Goal: Information Seeking & Learning: Learn about a topic

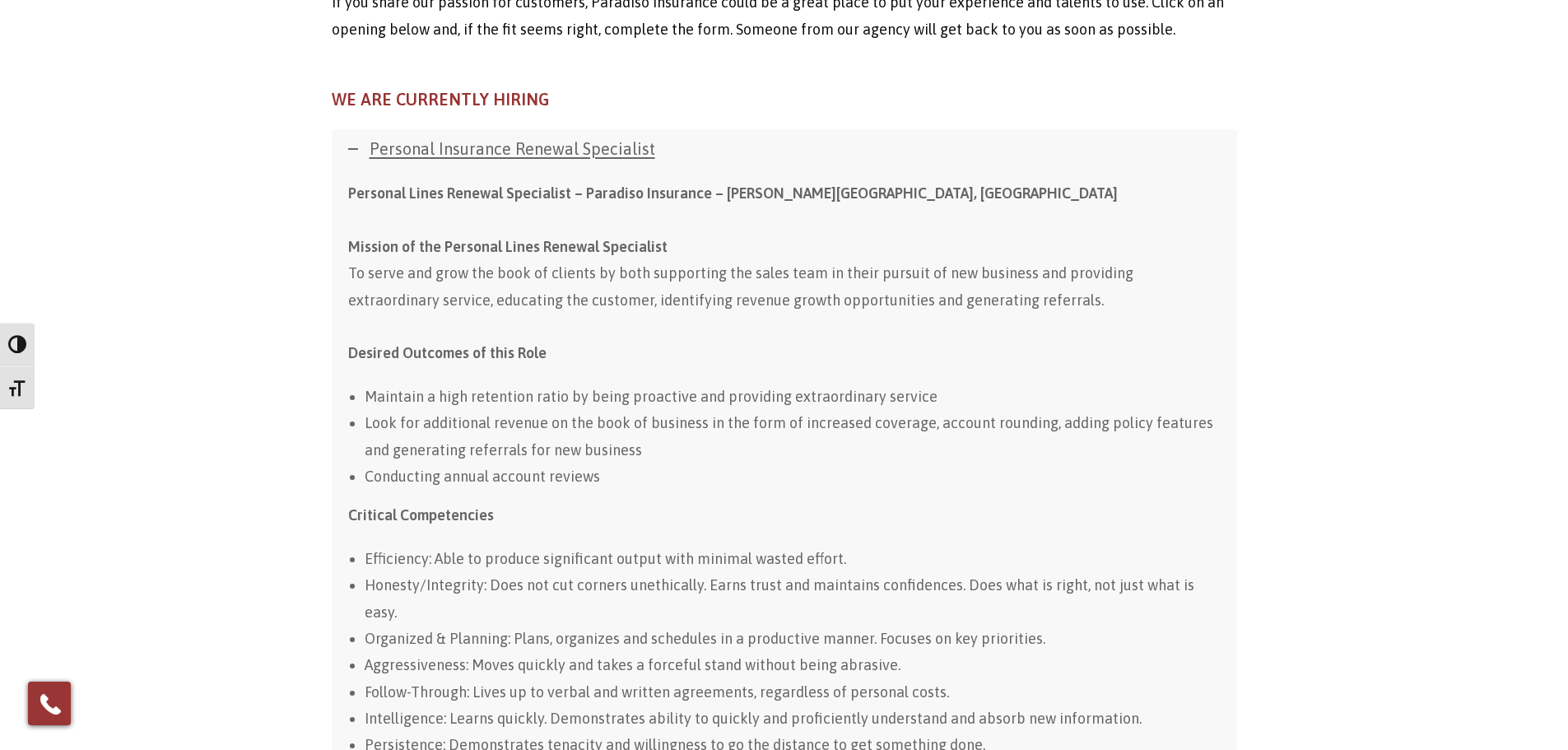
scroll to position [826, 0]
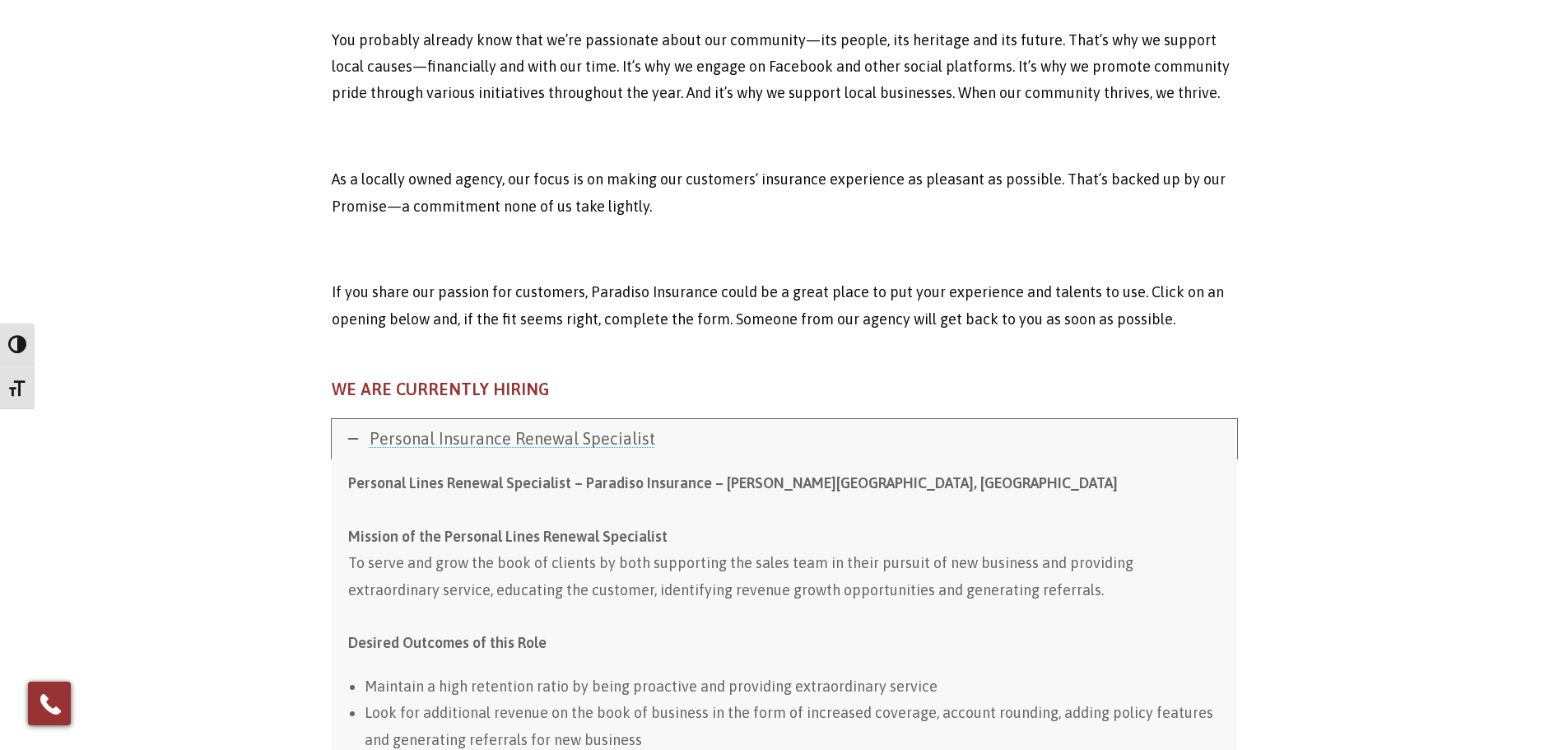
click at [517, 421] on link "Personal Insurance Renewal Specialist" at bounding box center [784, 439] width 906 height 40
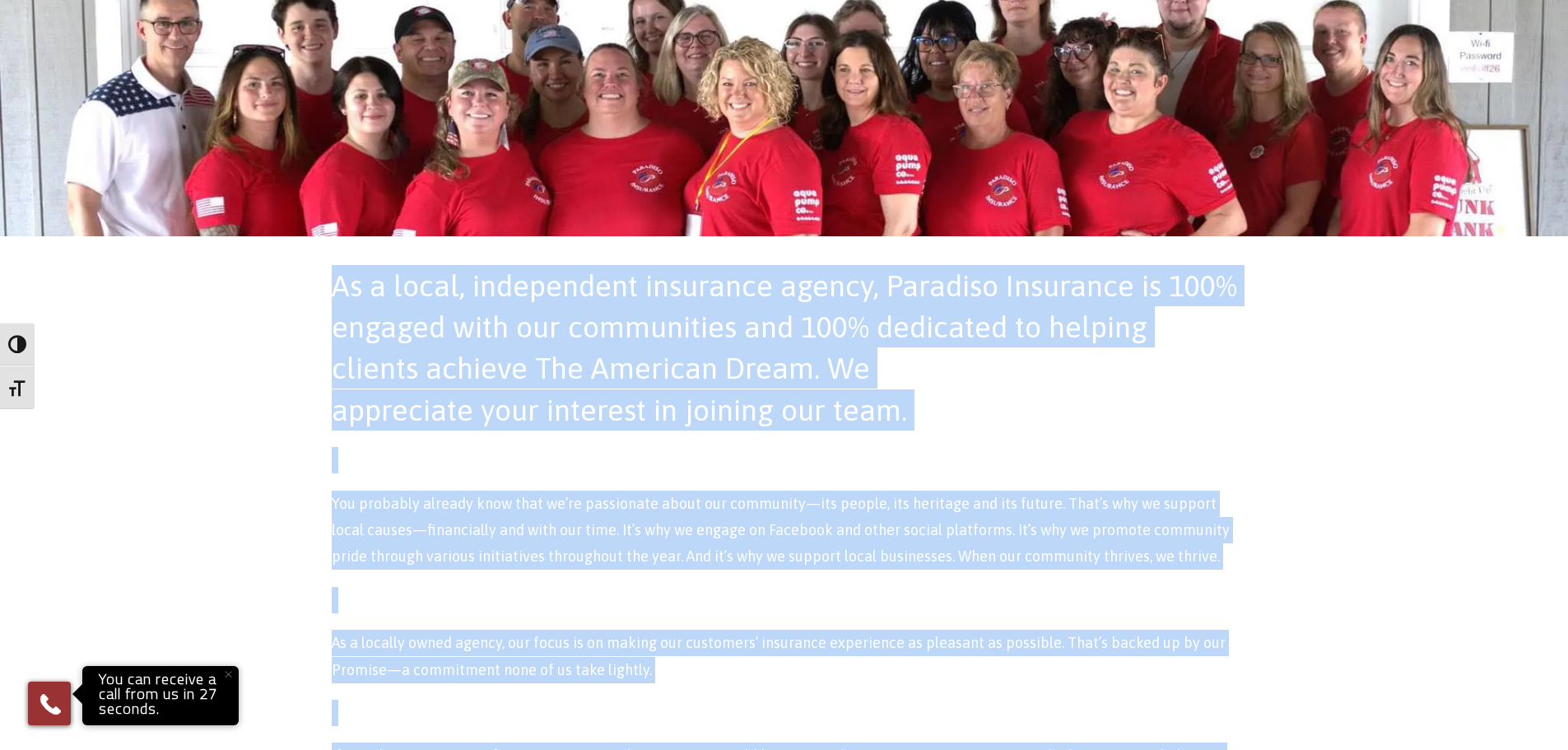
scroll to position [332, 0]
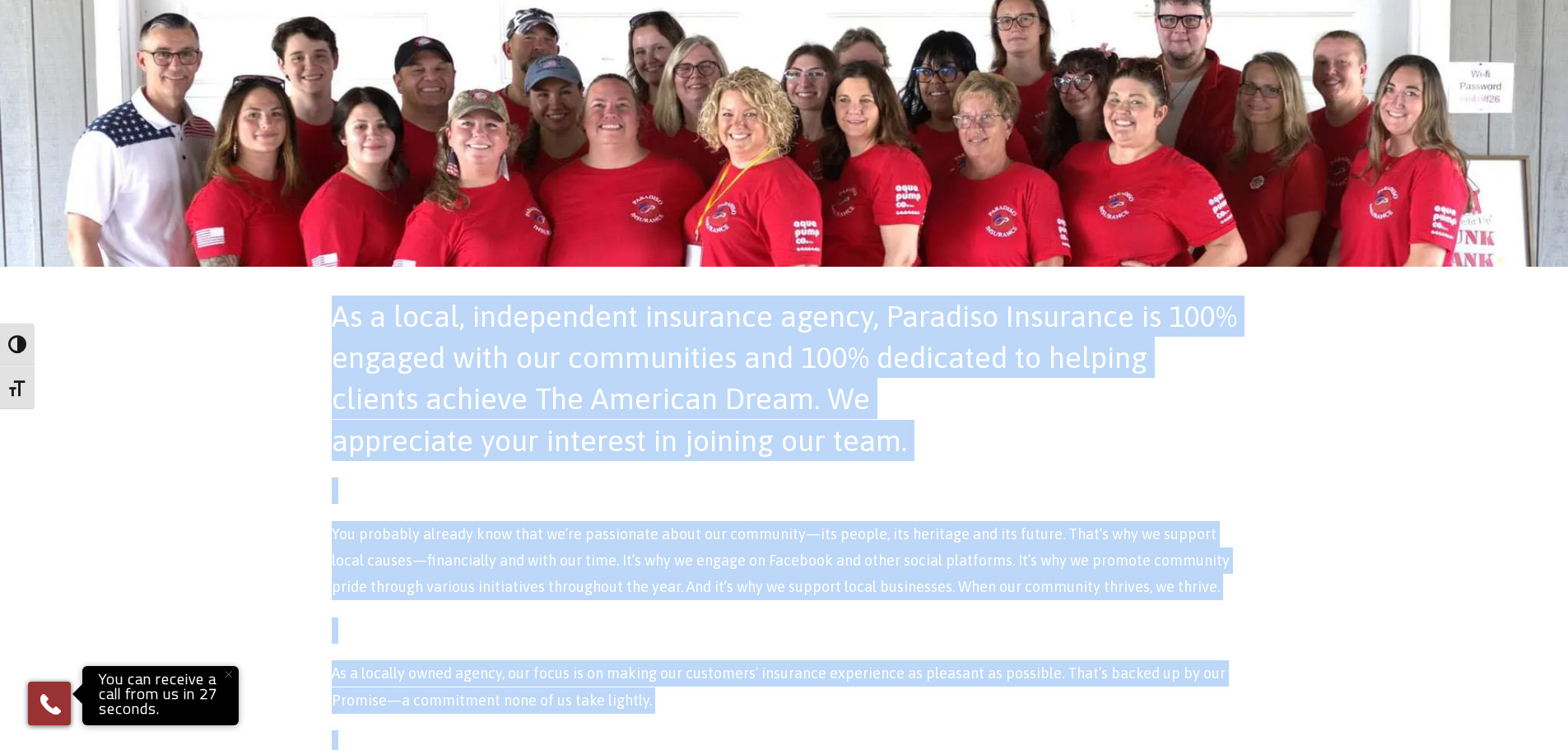
drag, startPoint x: 586, startPoint y: 382, endPoint x: 336, endPoint y: 234, distance: 290.5
copy div "As a local, independent insurance agency, Paradiso Insurance is 100% engaged wi…"
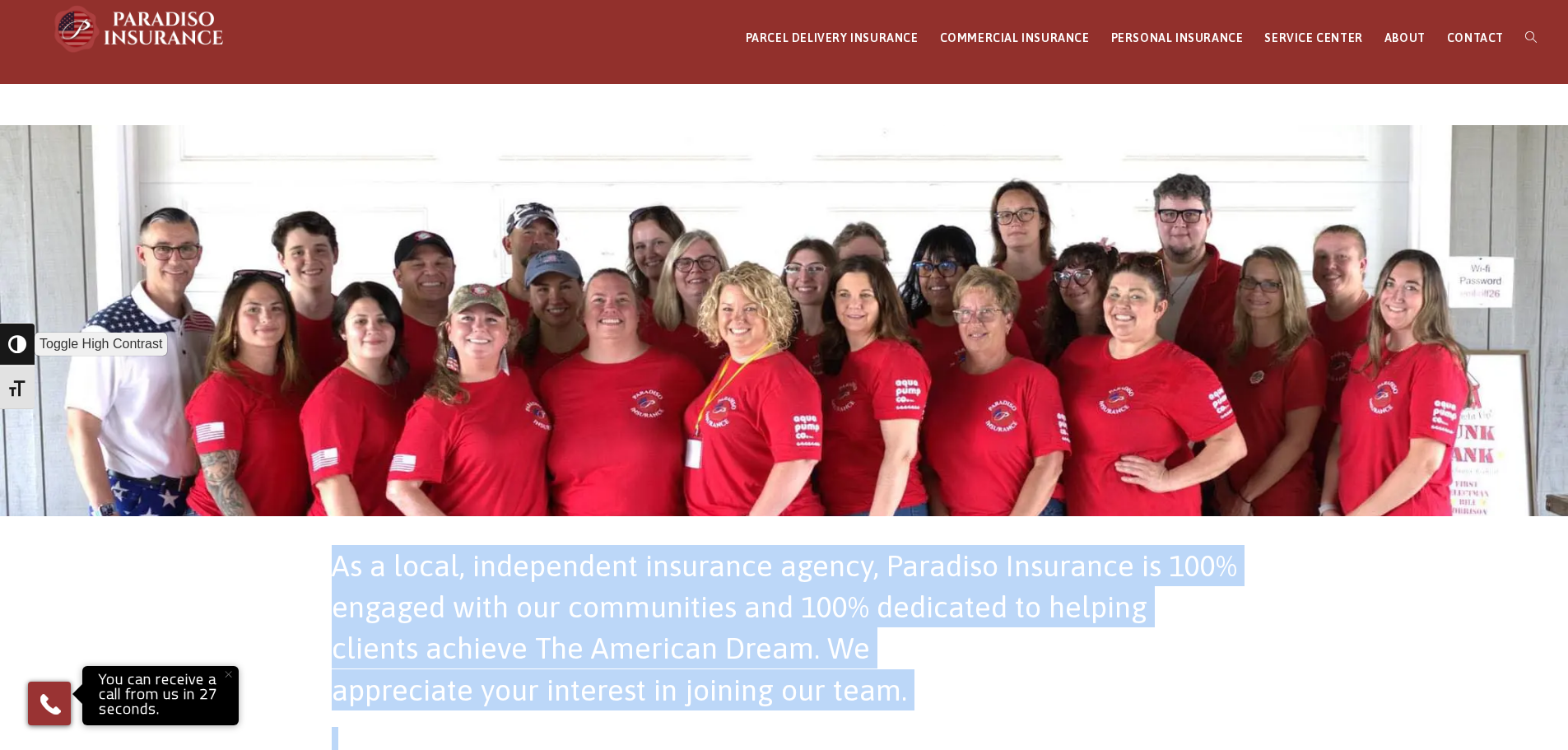
scroll to position [126, 0]
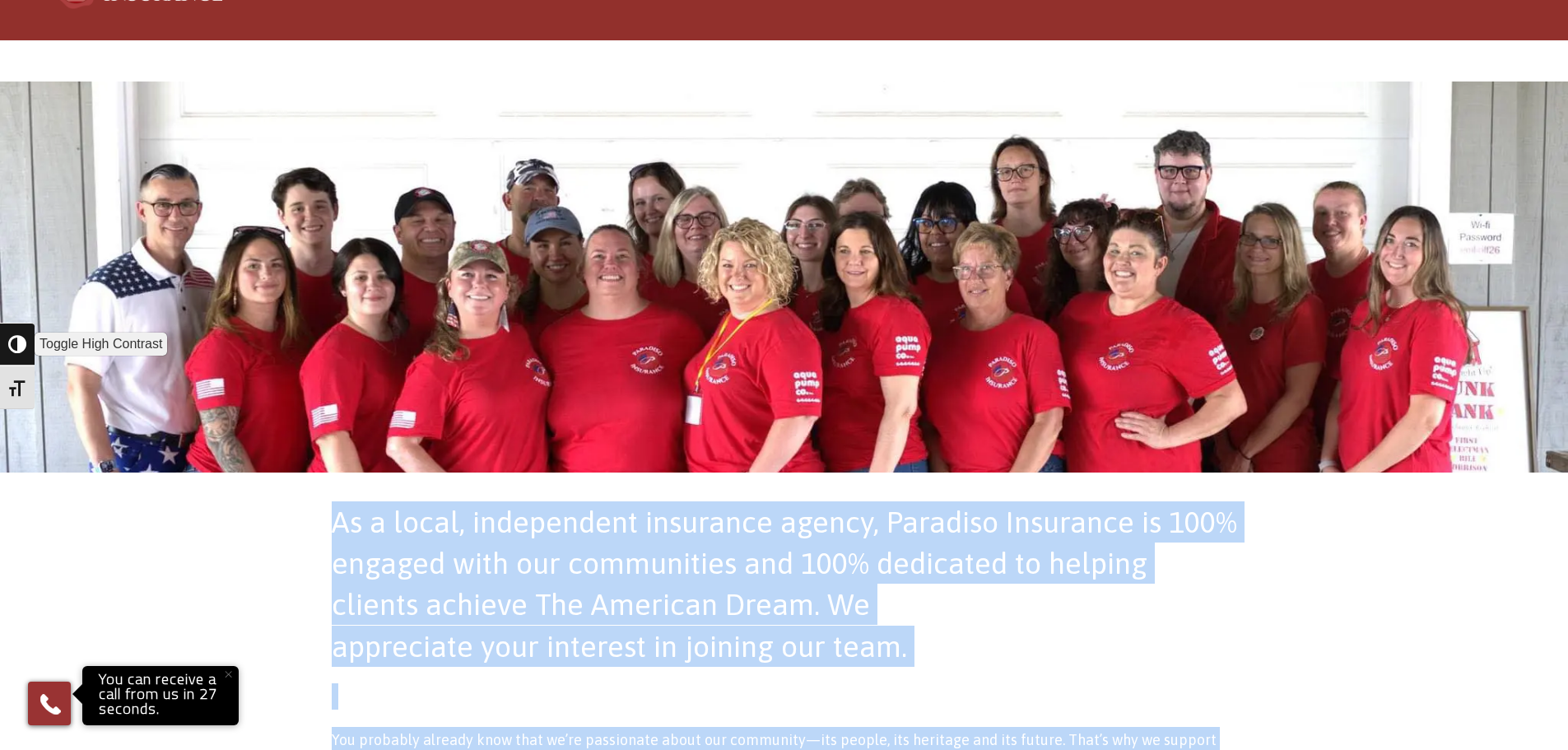
click at [4, 343] on button "Toggle High Contrast" at bounding box center [17, 344] width 34 height 43
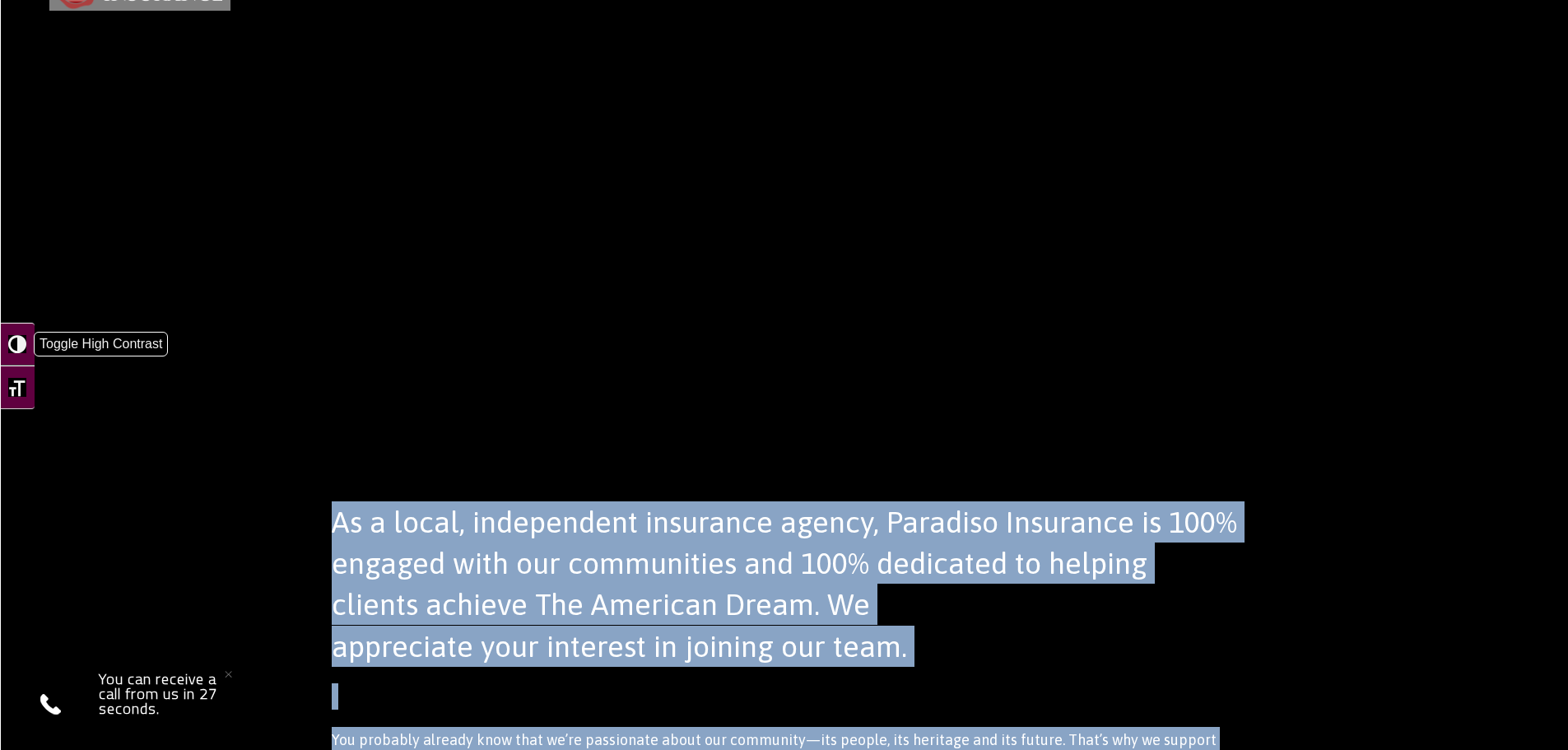
click at [15, 341] on span "button" at bounding box center [17, 344] width 19 height 19
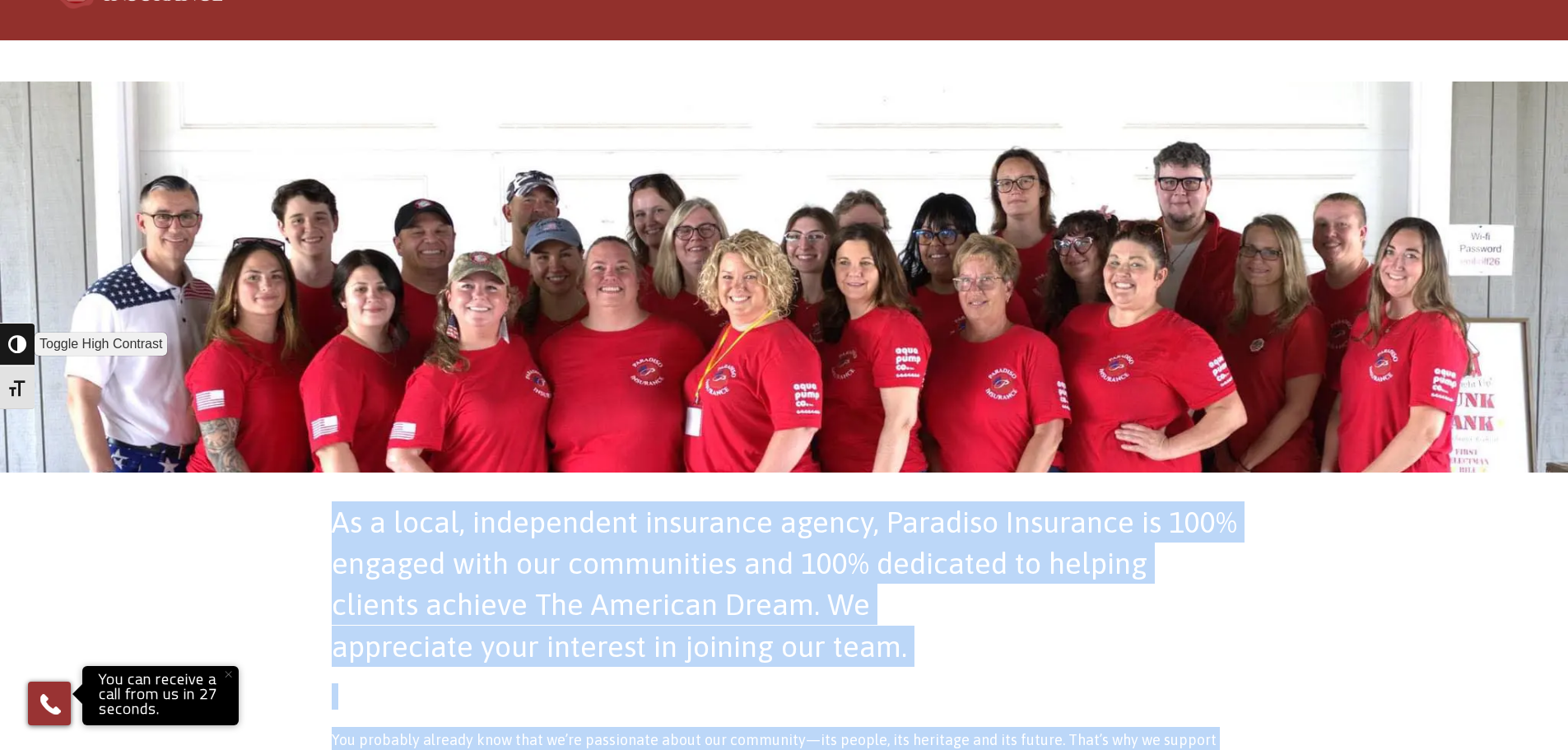
click at [16, 346] on span "button" at bounding box center [17, 344] width 19 height 19
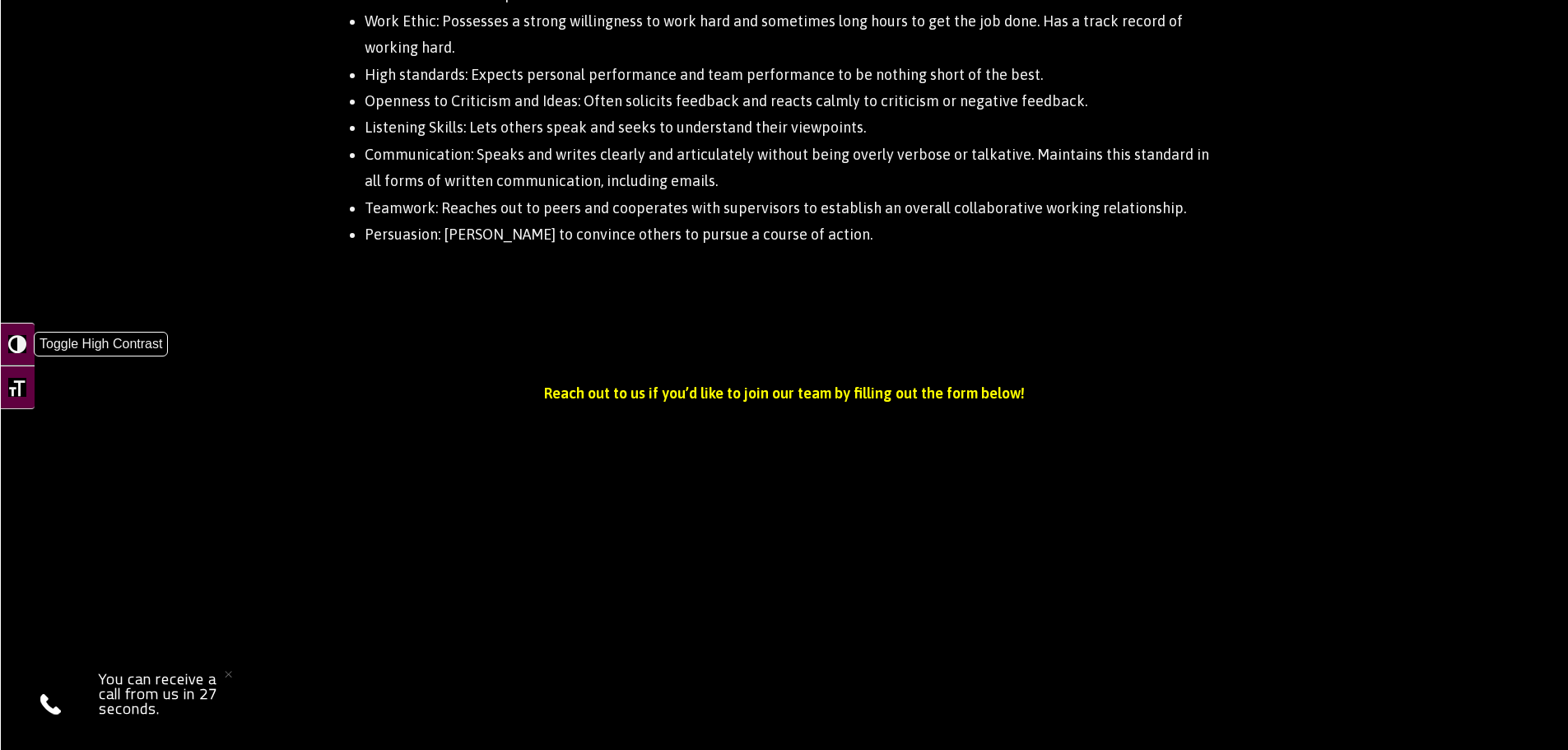
scroll to position [2021, 0]
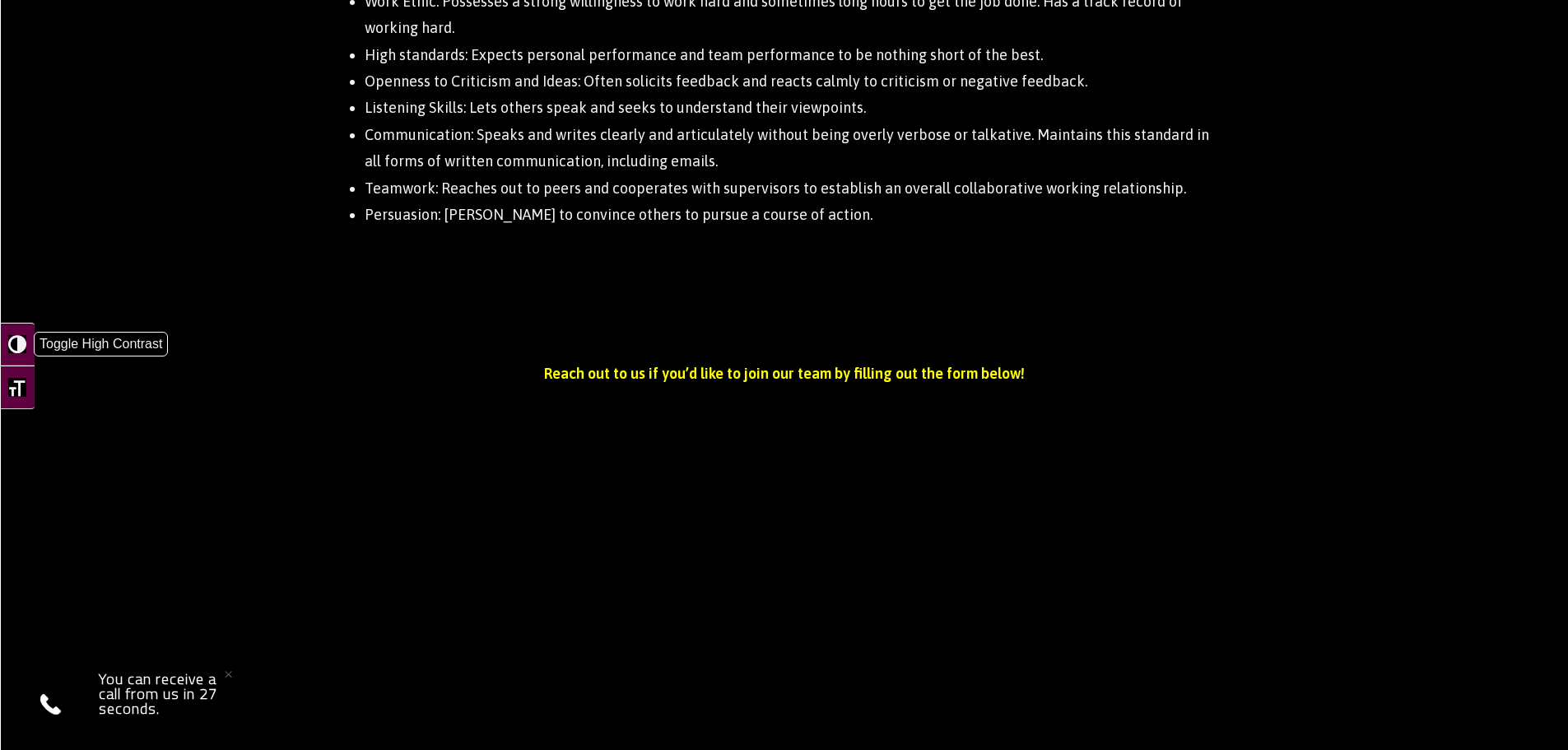
click at [15, 351] on span "button" at bounding box center [17, 344] width 19 height 19
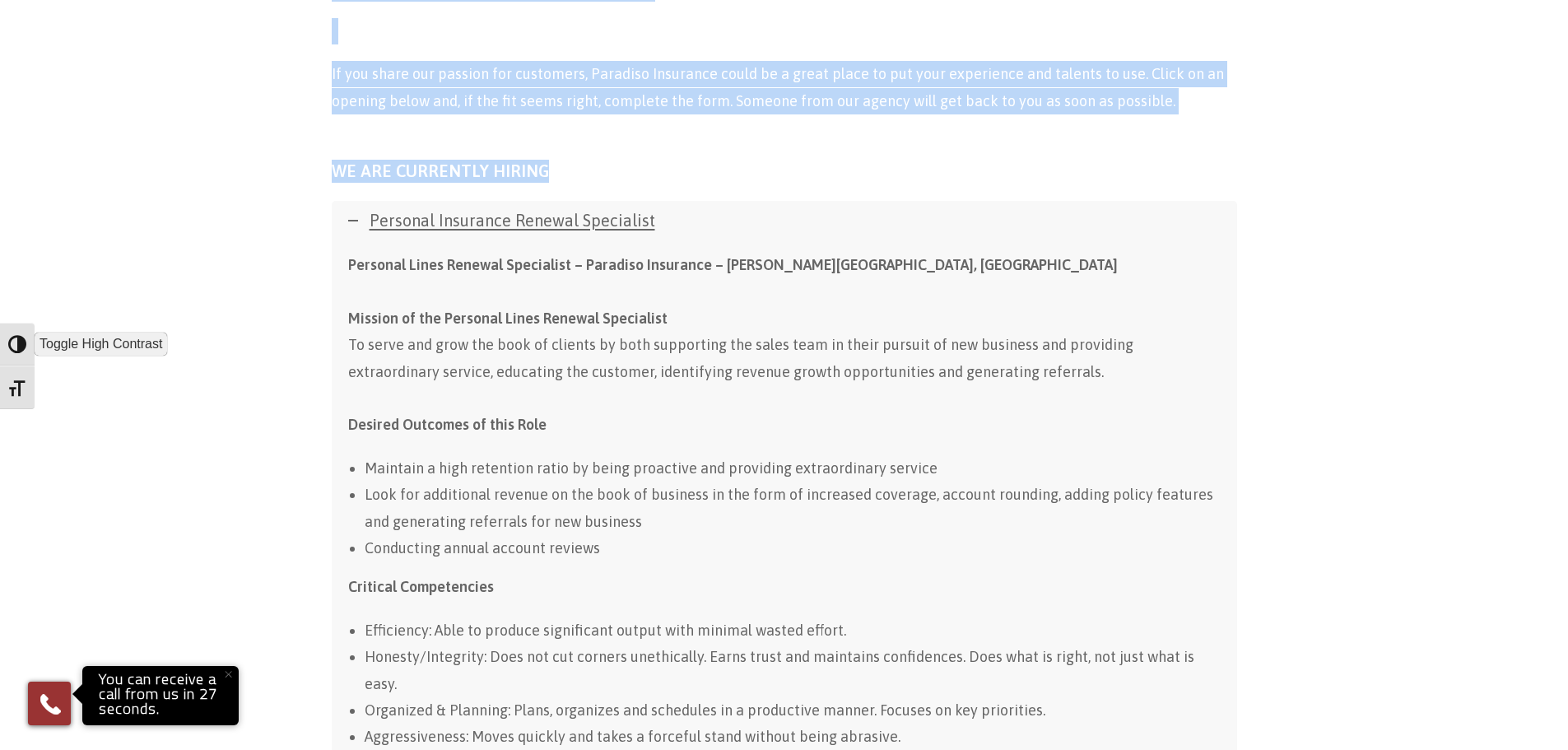
scroll to position [620, 0]
